Goal: Answer question/provide support

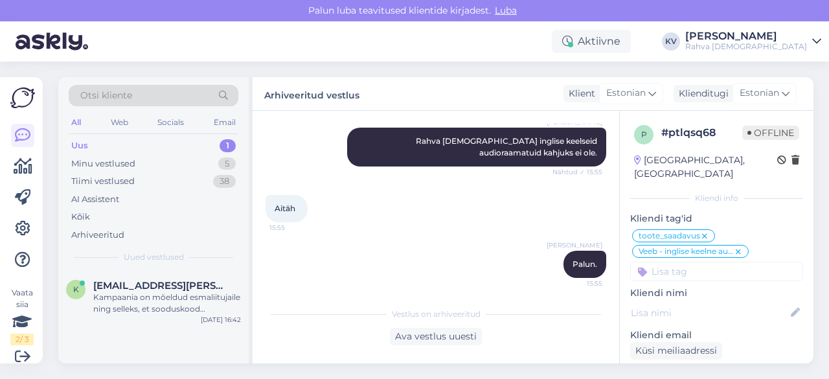
scroll to position [756, 0]
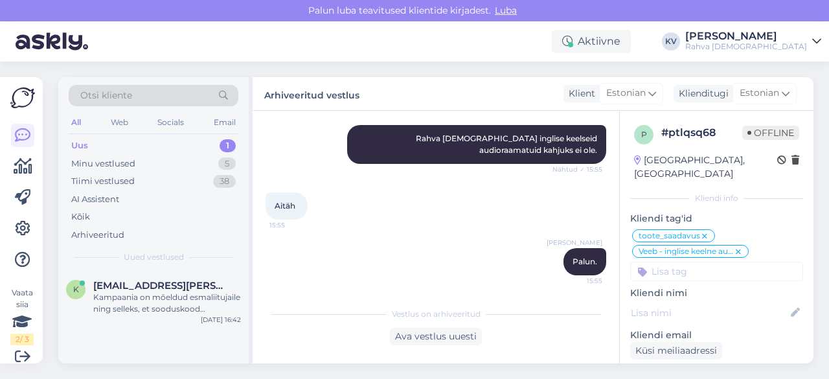
click at [120, 145] on div "Uus 1" at bounding box center [154, 146] width 170 height 18
click at [150, 306] on div "Kampaania on mõeldud esmaliitujaile ning selleks, et sooduskood rakenduks tuleb…" at bounding box center [167, 302] width 148 height 23
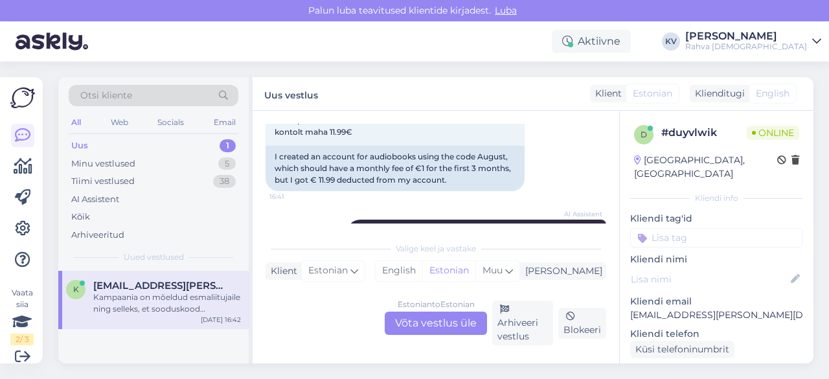
scroll to position [259, 0]
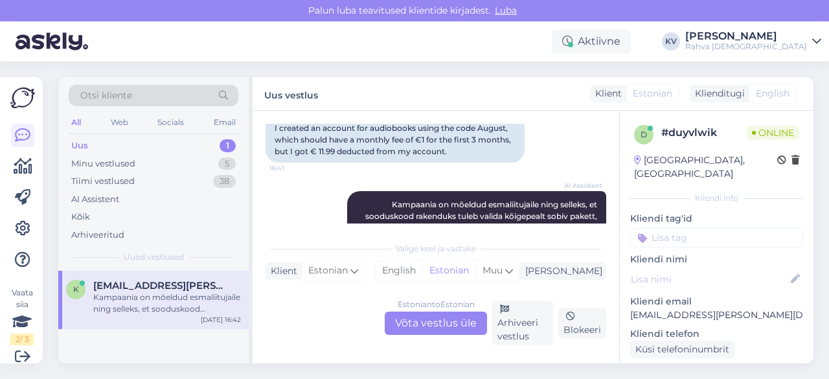
click at [649, 308] on p "[EMAIL_ADDRESS][PERSON_NAME][DOMAIN_NAME]" at bounding box center [716, 315] width 173 height 14
copy p "[EMAIL_ADDRESS][PERSON_NAME][DOMAIN_NAME]"
click at [430, 326] on div "Estonian to Estonian Võta vestlus üle" at bounding box center [436, 322] width 102 height 23
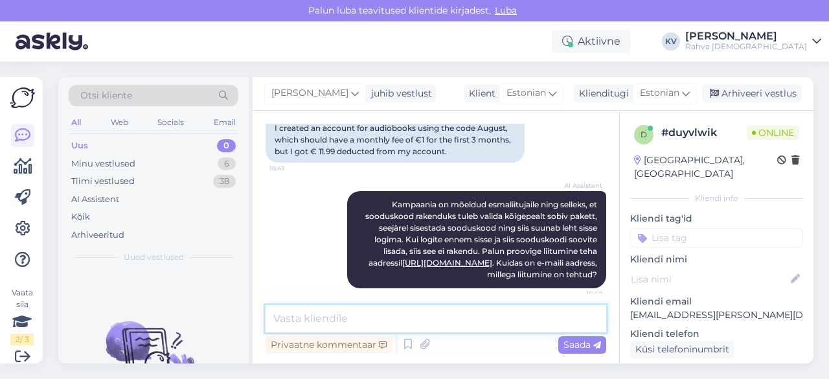
click at [386, 315] on textarea at bounding box center [435, 318] width 340 height 27
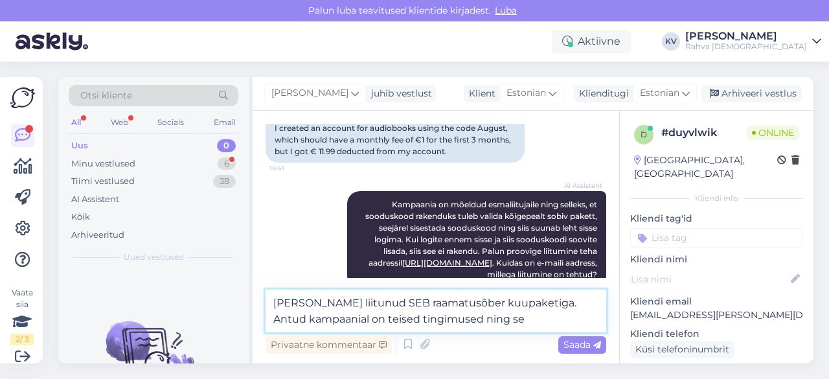
scroll to position [339, 0]
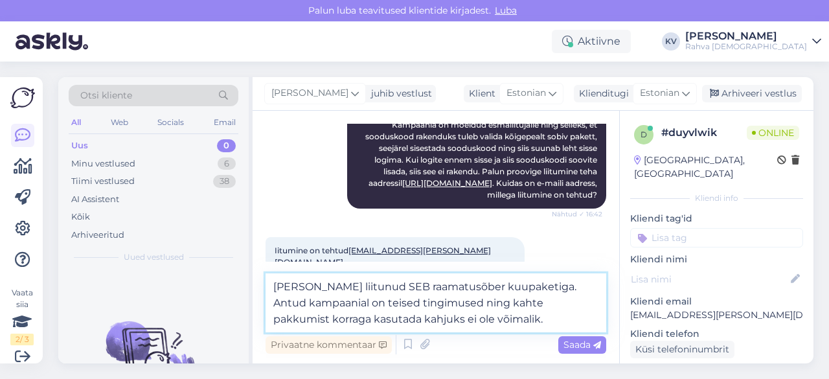
type textarea "[PERSON_NAME] liitunud SEB raamatusõber kuupaketiga. Antud kampaanial on teised…"
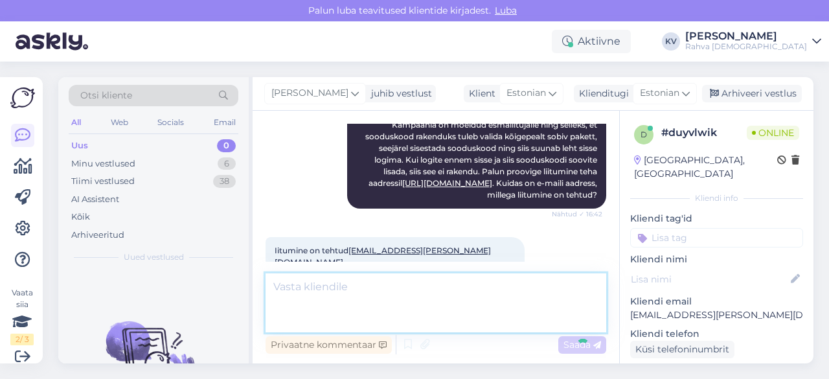
scroll to position [402, 0]
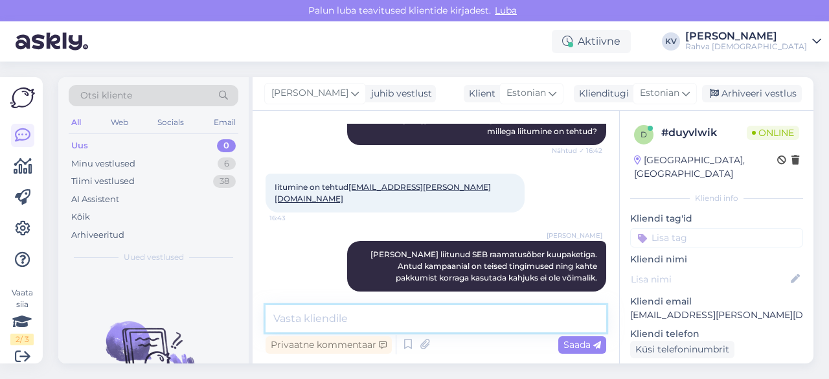
click at [453, 318] on textarea at bounding box center [435, 318] width 340 height 27
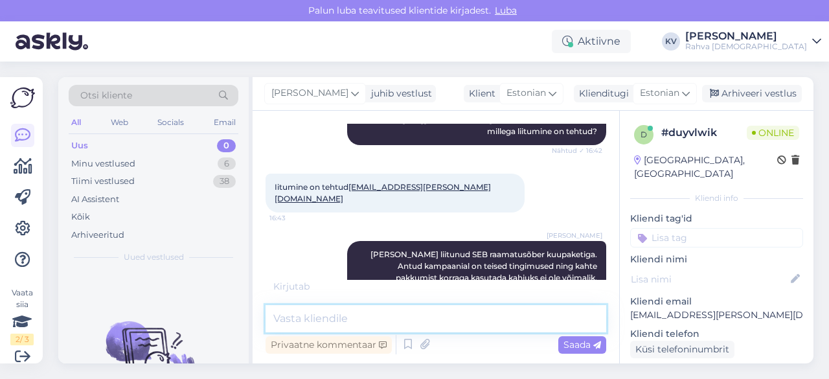
scroll to position [416, 0]
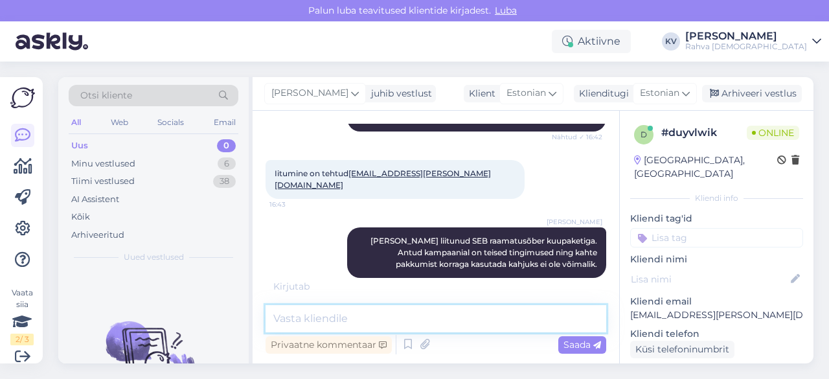
click at [338, 320] on textarea at bounding box center [435, 318] width 340 height 27
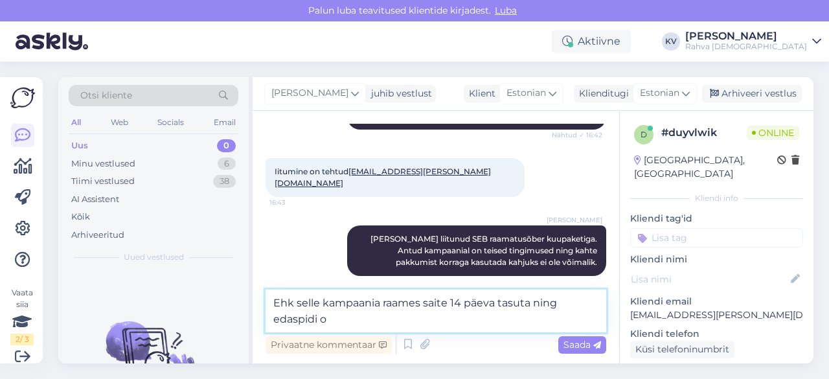
scroll to position [473, 0]
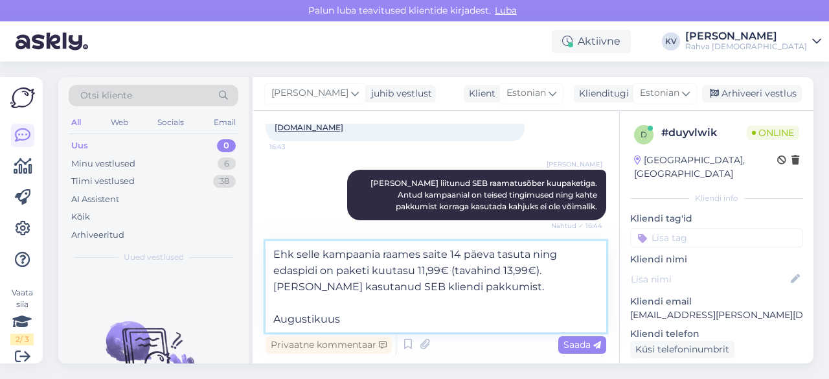
click at [362, 313] on textarea "Ehk selle kampaania raames saite 14 päeva tasuta ning edaspidi on paketi kuutas…" at bounding box center [435, 286] width 340 height 91
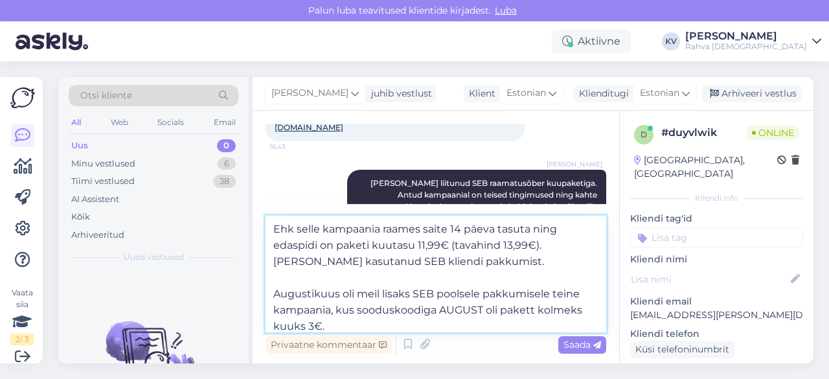
type textarea "Ehk selle kampaania raames saite 14 päeva tasuta ning edaspidi on paketi kuutas…"
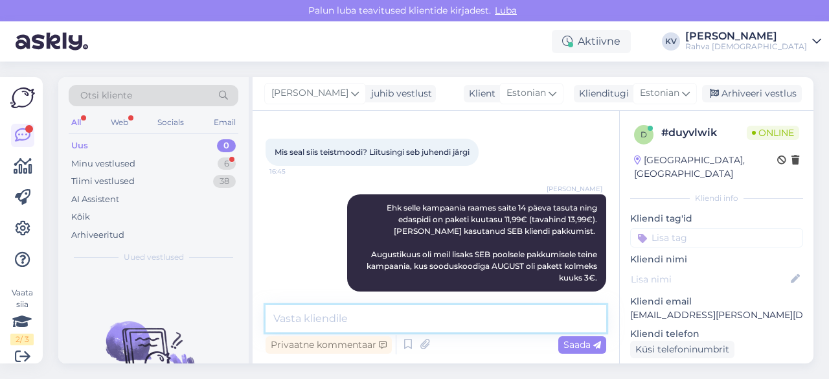
scroll to position [639, 0]
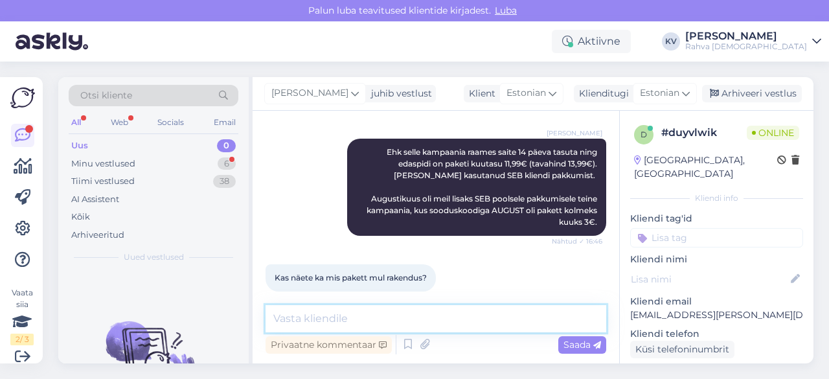
click at [383, 311] on textarea at bounding box center [435, 318] width 340 height 27
click at [379, 312] on textarea at bounding box center [435, 318] width 340 height 27
type textarea "Raamatusõber pakett"
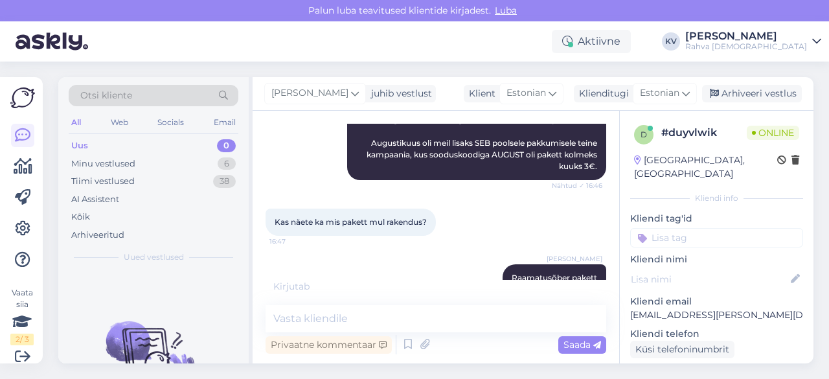
click at [684, 228] on input at bounding box center [716, 237] width 173 height 19
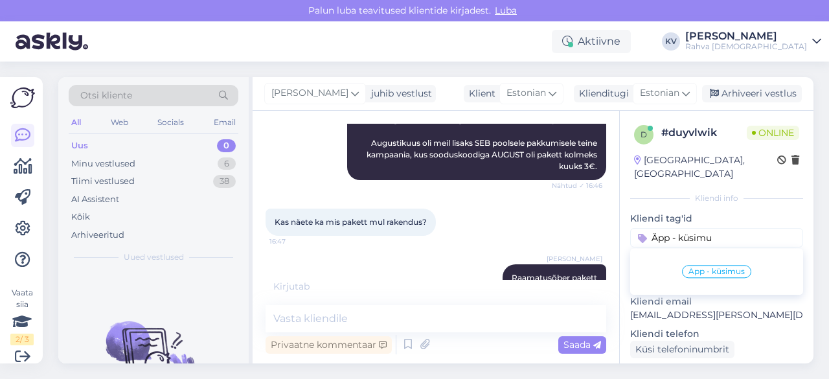
type input "Äpp - küsimus"
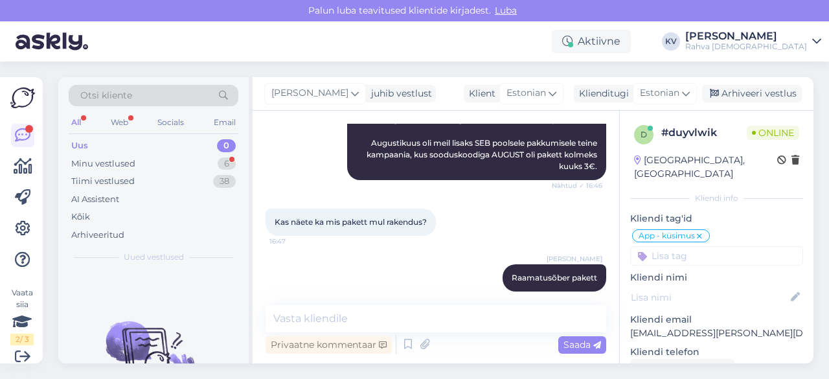
scroll to position [762, 0]
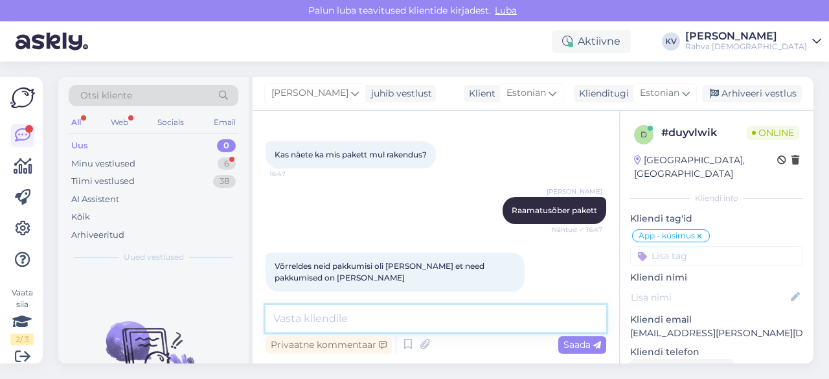
click at [357, 323] on textarea at bounding box center [435, 318] width 340 height 27
click at [403, 315] on textarea at bounding box center [435, 318] width 340 height 27
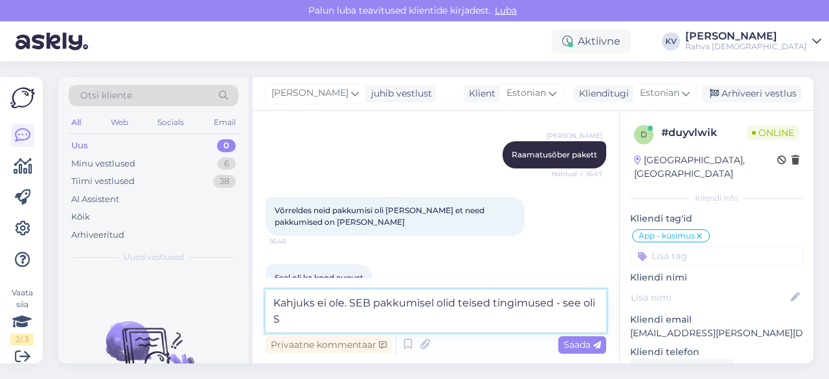
scroll to position [831, 0]
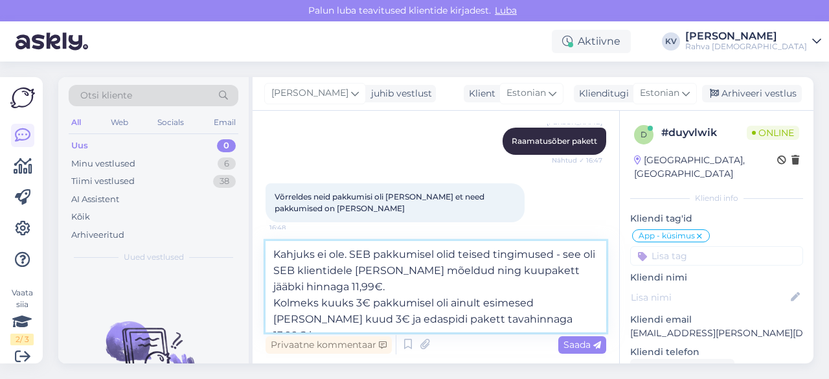
type textarea "Kahjuks ei ole. SEB pakkumisel olid teised tingimused - see oli SEB klientidele…"
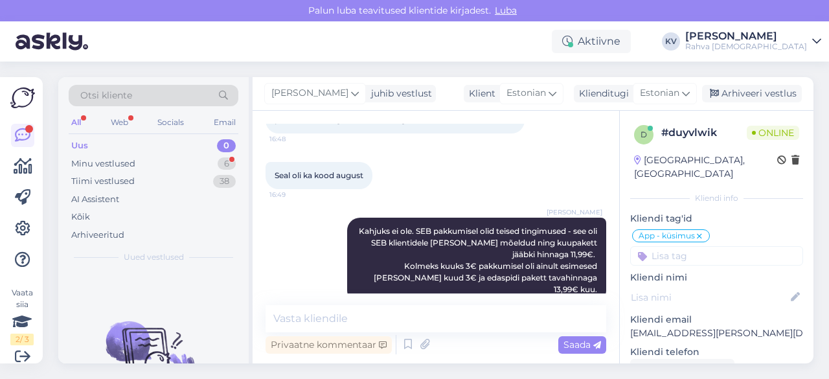
scroll to position [976, 0]
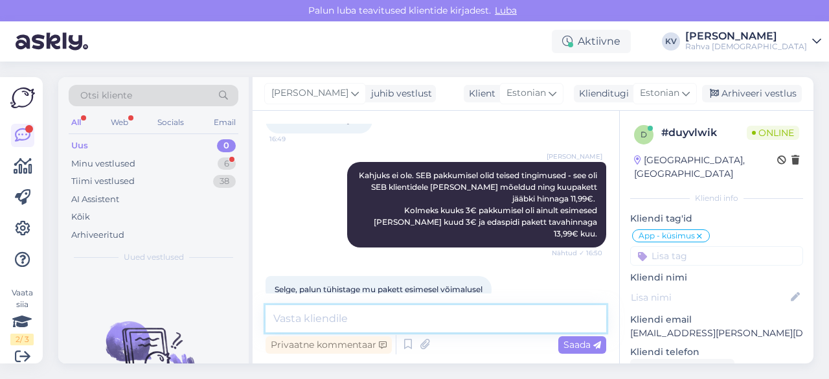
click at [396, 311] on textarea at bounding box center [435, 318] width 340 height 27
click at [360, 324] on textarea at bounding box center [435, 318] width 340 height 27
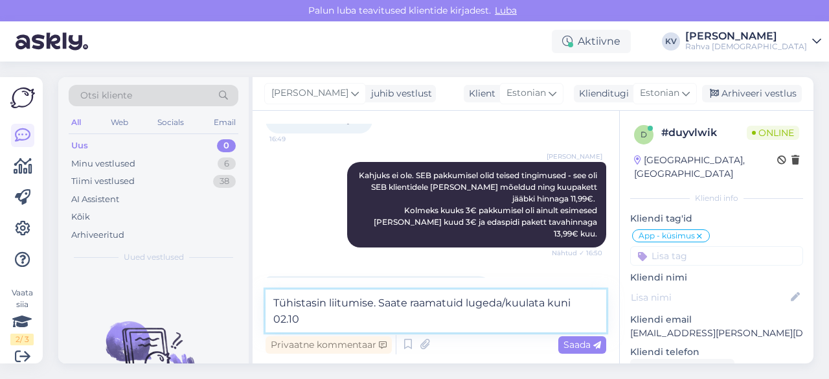
scroll to position [984, 0]
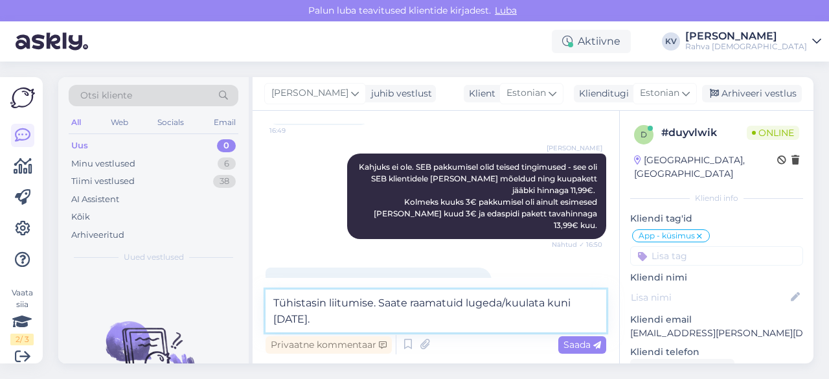
type textarea "Tühistasin liitumise. Saate raamatuid lugeda/kuulata kuni [DATE]."
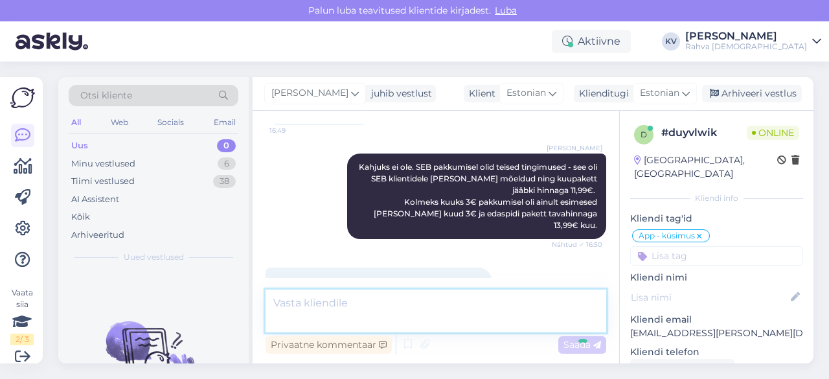
scroll to position [1043, 0]
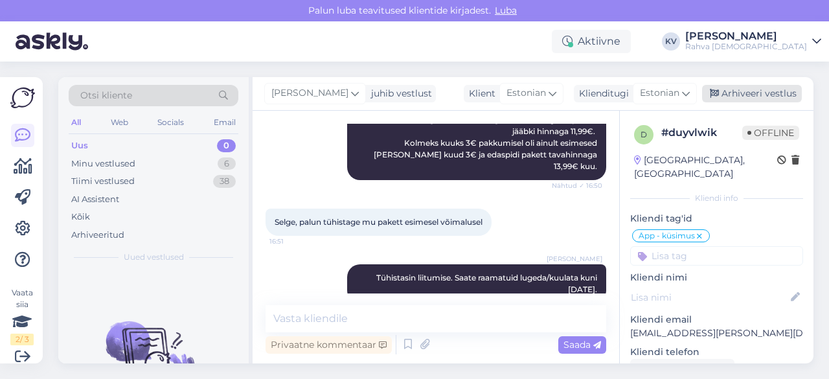
click at [768, 93] on div "Arhiveeri vestlus" at bounding box center [752, 93] width 100 height 17
